Goal: Task Accomplishment & Management: Use online tool/utility

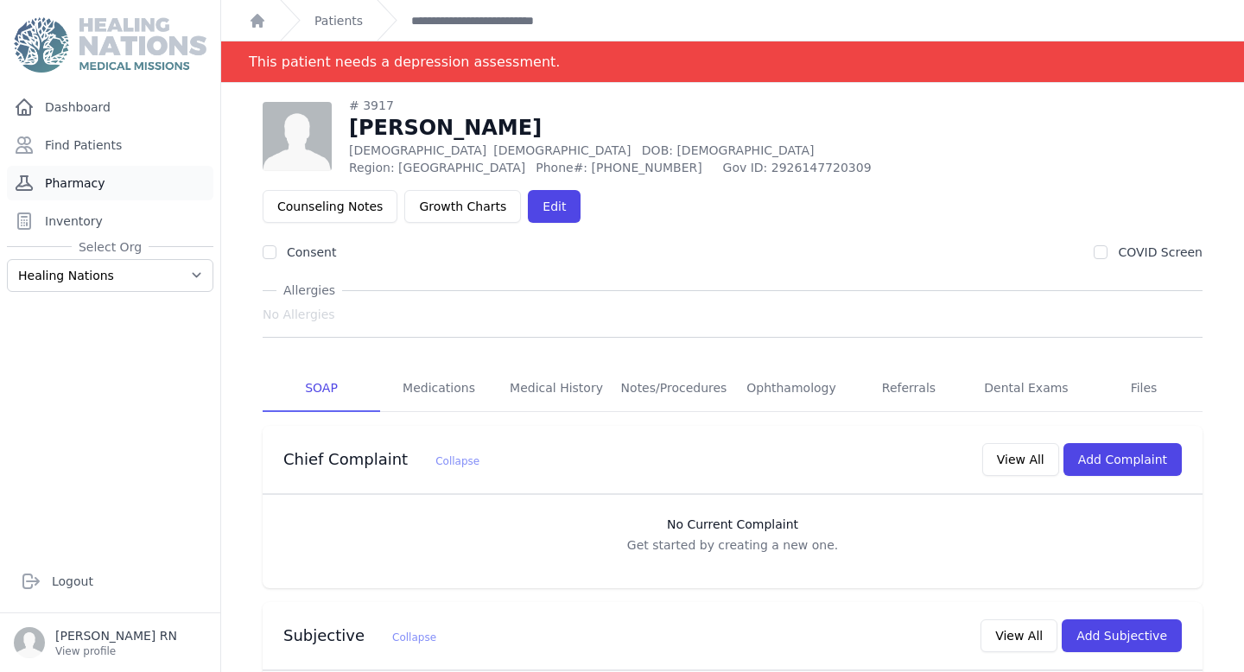
click at [117, 174] on link "Pharmacy" at bounding box center [110, 183] width 206 height 35
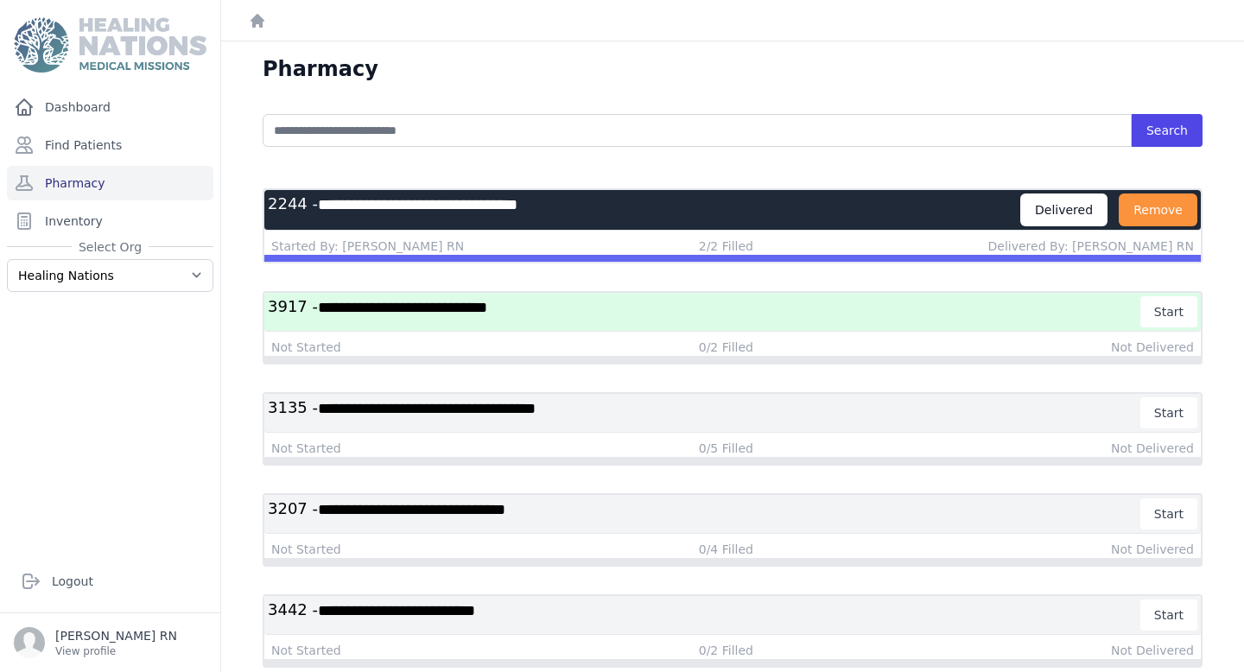
click at [359, 308] on span "**********" at bounding box center [402, 308] width 169 height 16
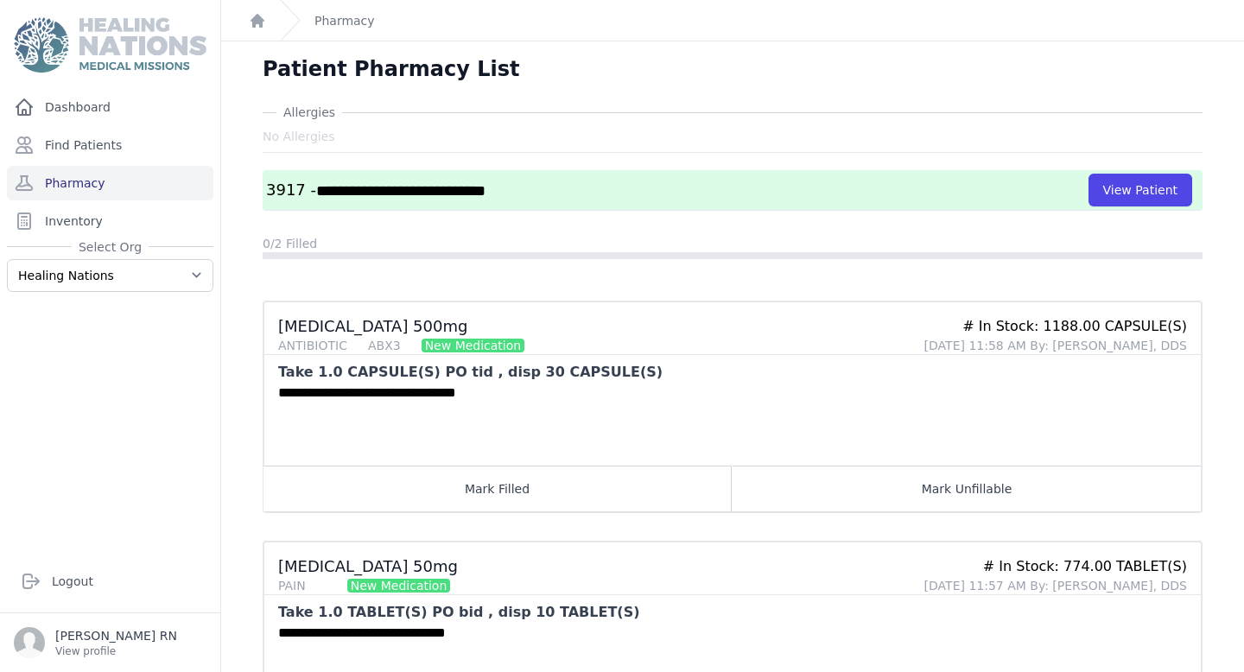
scroll to position [123, 0]
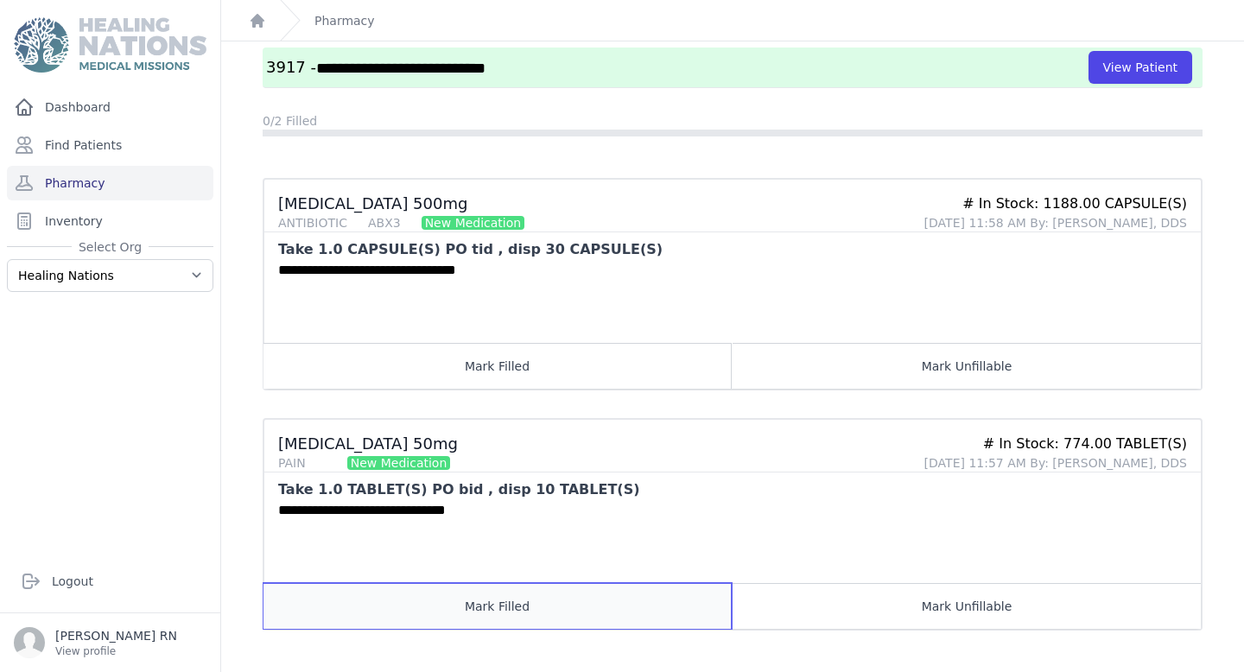
click at [466, 597] on button "Mark Filled" at bounding box center [497, 606] width 468 height 46
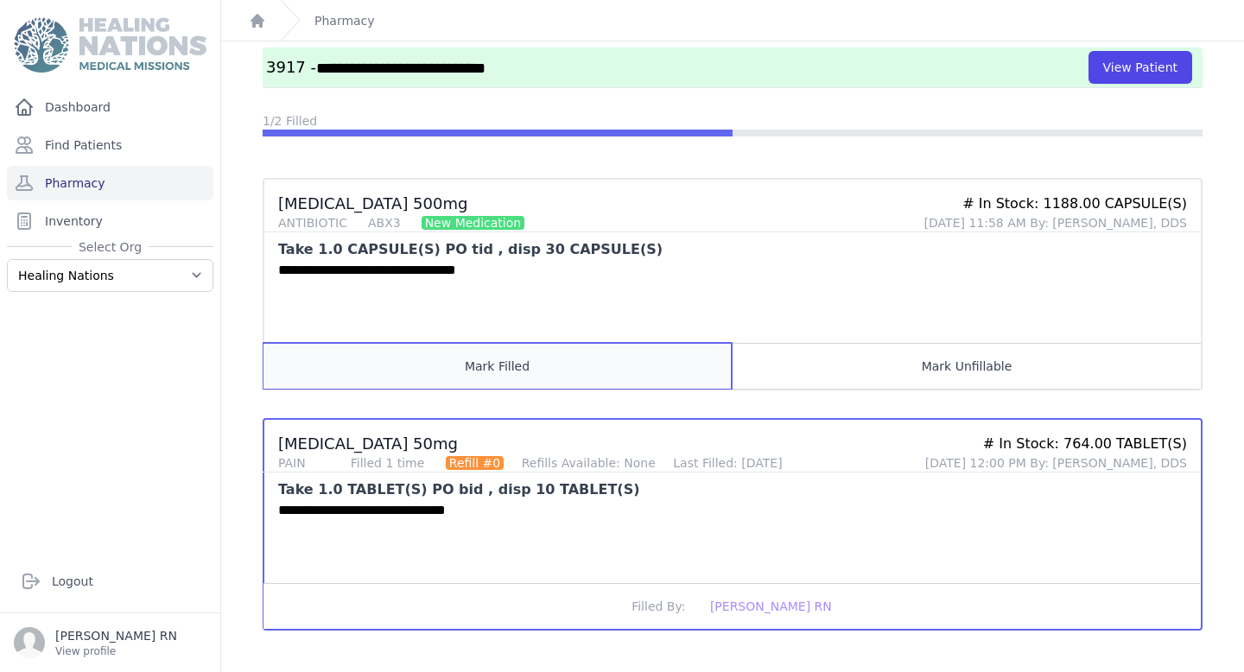
click at [404, 377] on button "Mark Filled" at bounding box center [497, 366] width 468 height 46
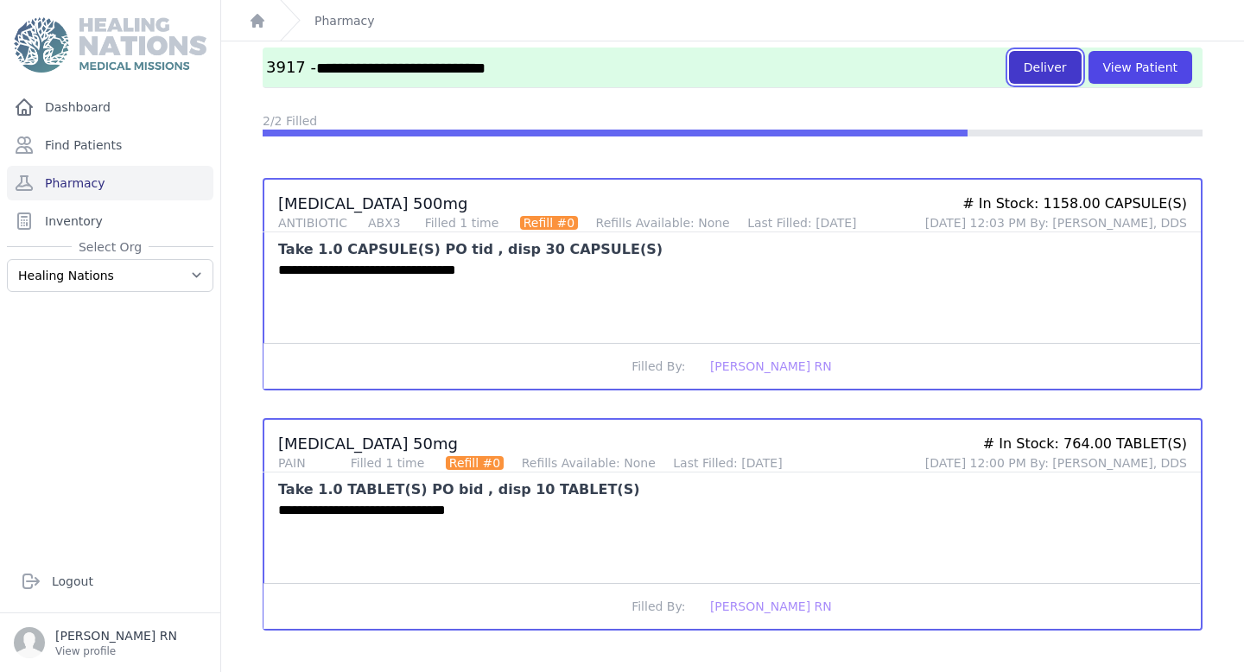
click at [1045, 75] on button "Deliver" at bounding box center [1045, 67] width 73 height 33
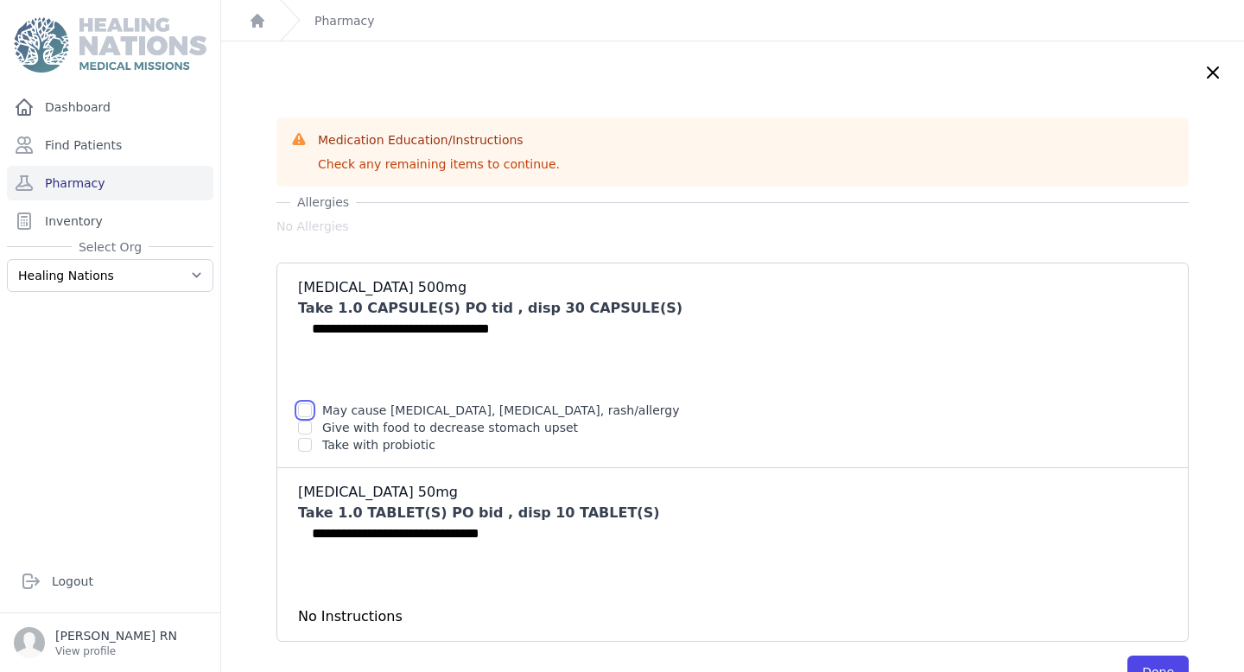
click at [301, 409] on input "checkbox" at bounding box center [305, 410] width 14 height 14
checkbox input "true"
click at [305, 429] on input "checkbox" at bounding box center [305, 428] width 14 height 14
checkbox input "true"
click at [305, 445] on input "checkbox" at bounding box center [305, 445] width 14 height 14
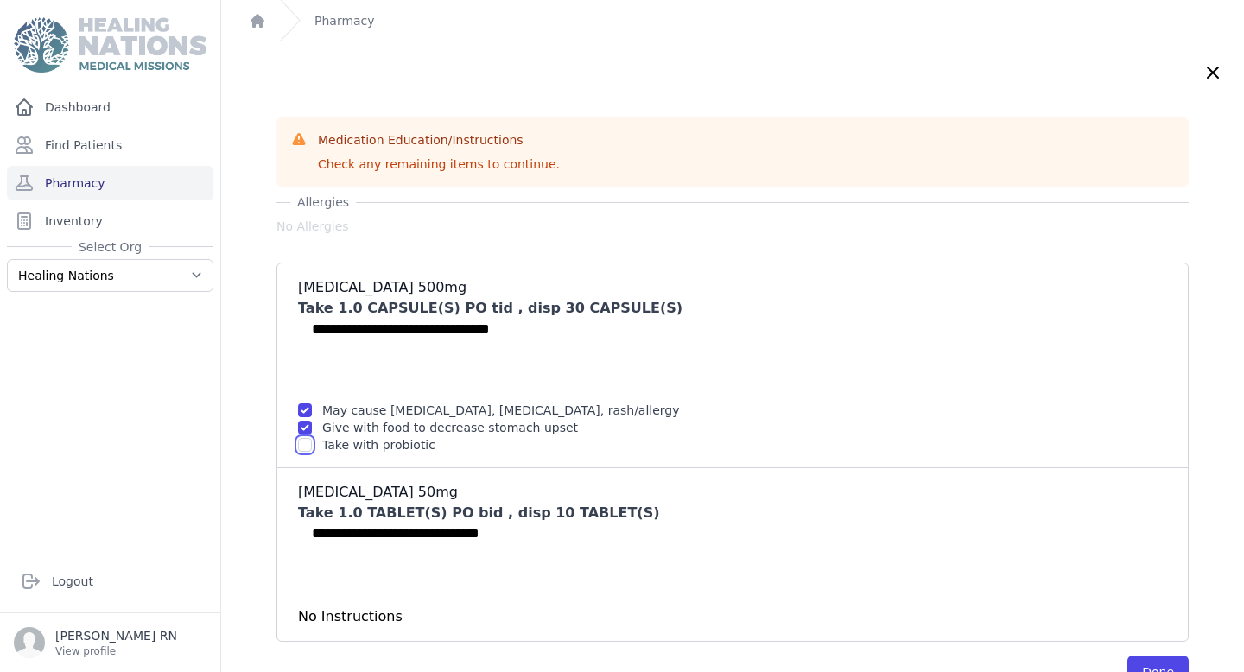
checkbox input "true"
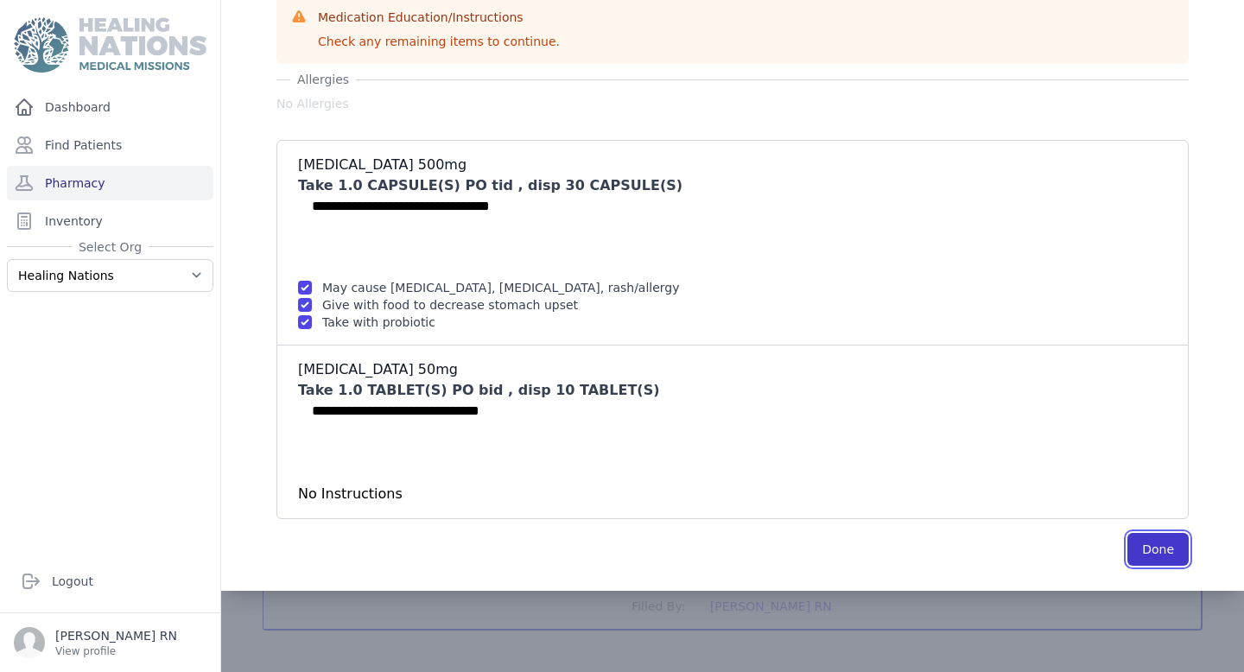
click at [1172, 554] on button "Done" at bounding box center [1157, 549] width 61 height 33
